Goal: Check status: Check status

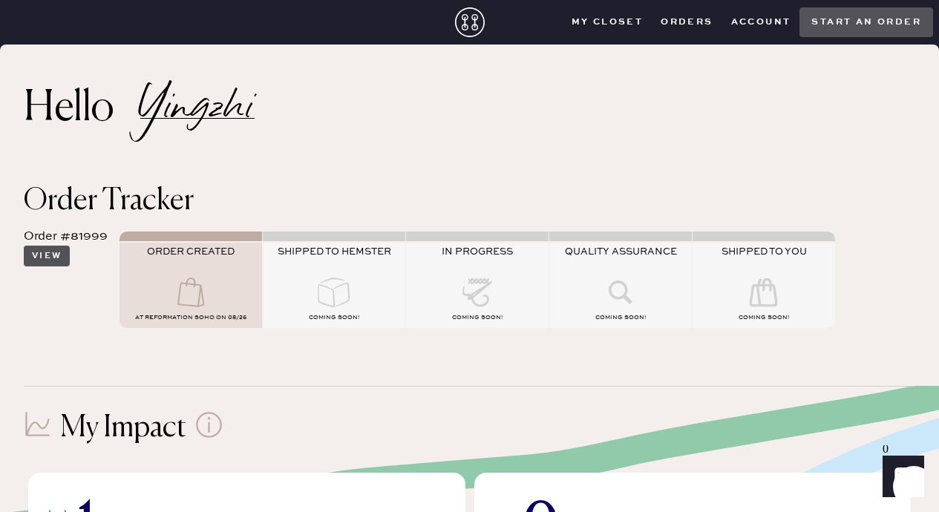
click at [48, 261] on button "View" at bounding box center [47, 256] width 46 height 21
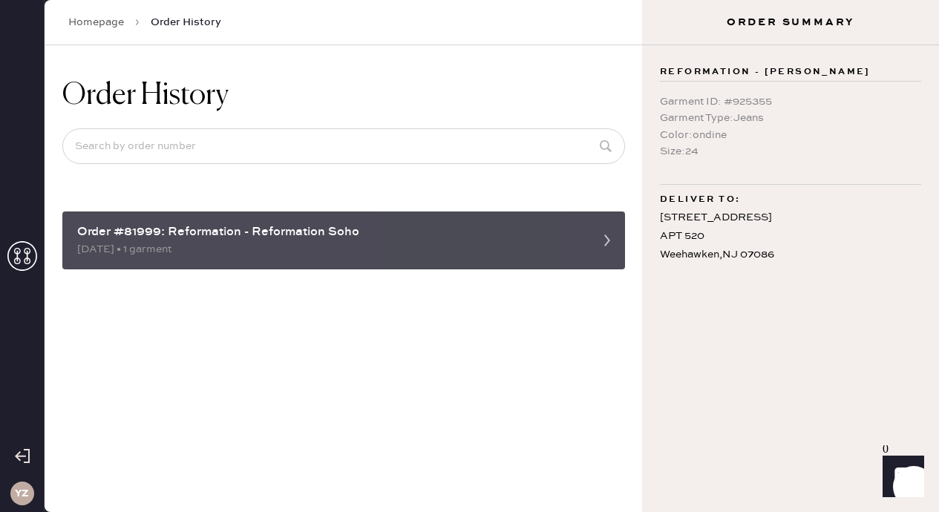
click at [196, 235] on div "Order #81999: Reformation - Reformation Soho" at bounding box center [330, 232] width 506 height 18
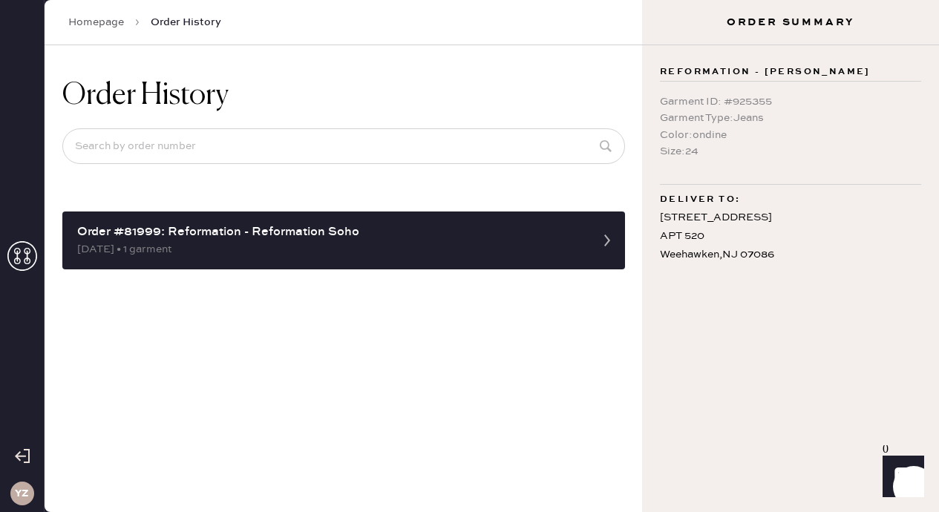
click at [16, 252] on icon at bounding box center [22, 256] width 30 height 30
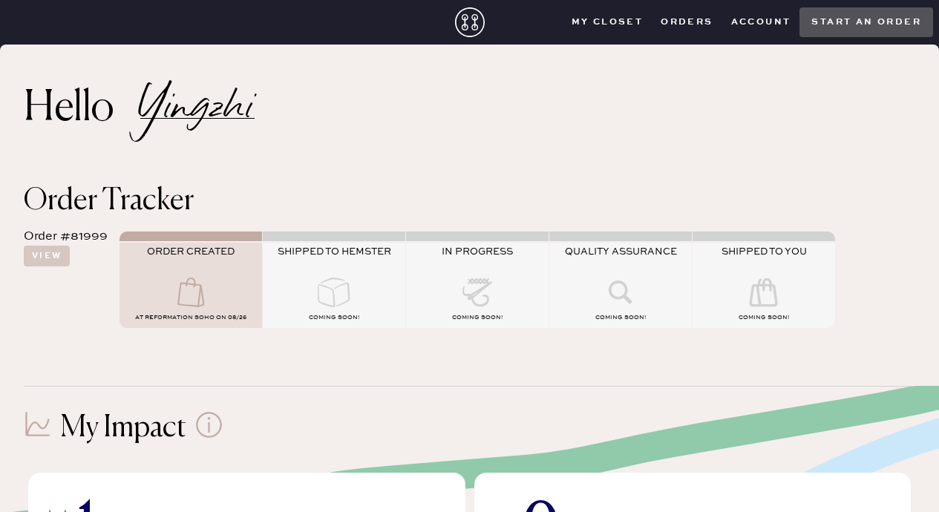
click at [356, 280] on icon at bounding box center [333, 293] width 59 height 30
